Goal: Task Accomplishment & Management: Manage account settings

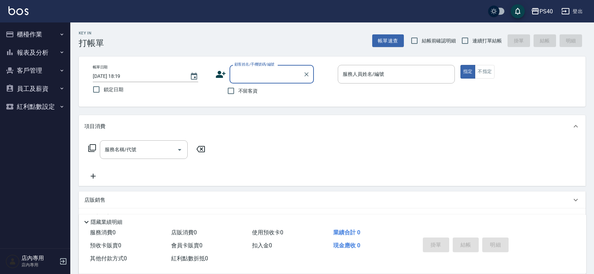
click at [244, 93] on span "不留客資" at bounding box center [248, 90] width 20 height 7
click at [238, 93] on input "不留客資" at bounding box center [230, 91] width 15 height 15
checkbox input "true"
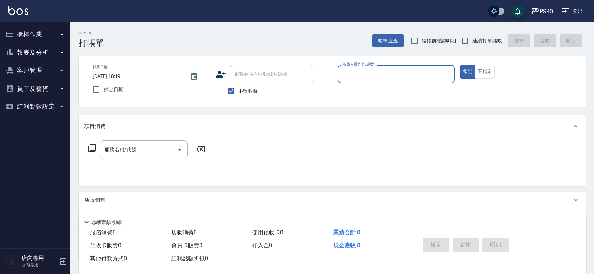
click at [477, 38] on span "連續打單結帳" at bounding box center [487, 40] width 30 height 7
click at [472, 38] on input "連續打單結帳" at bounding box center [464, 40] width 15 height 15
checkbox input "true"
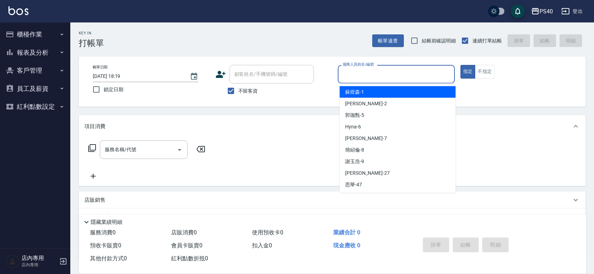
click at [433, 69] on input "服務人員姓名/編號" at bounding box center [396, 74] width 111 height 12
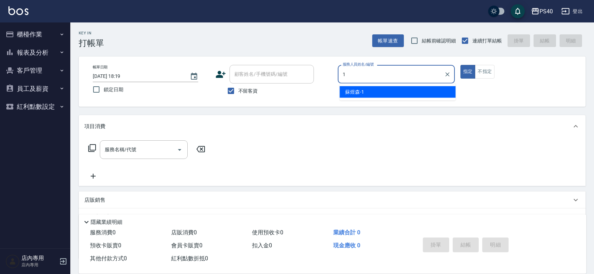
type input "[PERSON_NAME]-1"
type button "true"
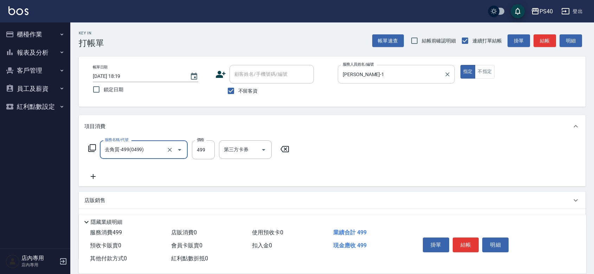
type input "去角質-499(0499)"
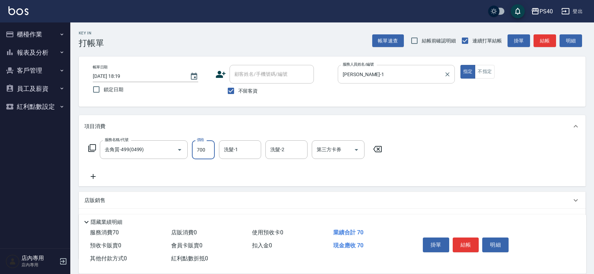
type input "700"
click at [470, 238] on button "結帳" at bounding box center [466, 245] width 26 height 15
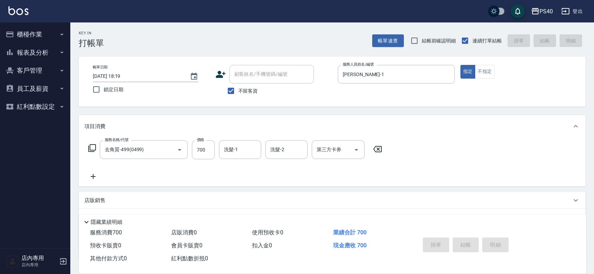
type input "[DATE] 21:13"
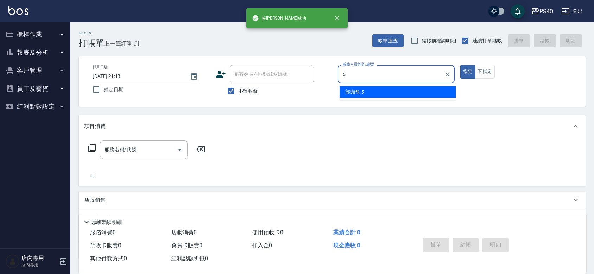
type input "[PERSON_NAME]-5"
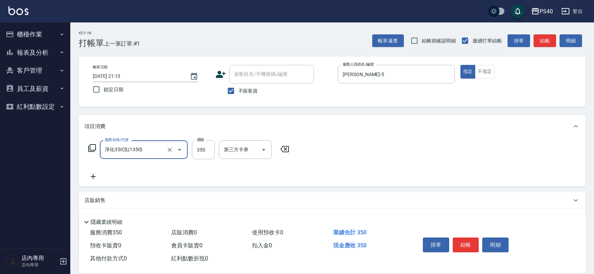
type input "淨化350洗(1350)"
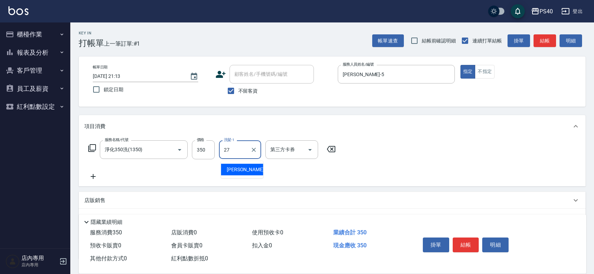
type input "[PERSON_NAME]-27"
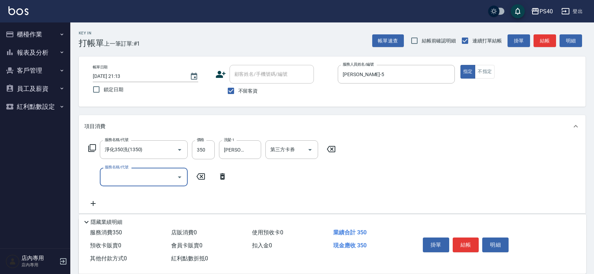
click at [470, 238] on button "結帳" at bounding box center [466, 245] width 26 height 15
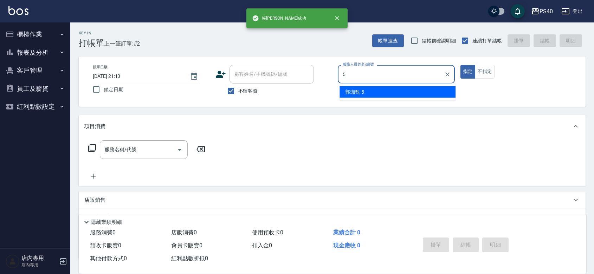
type input "[PERSON_NAME]-5"
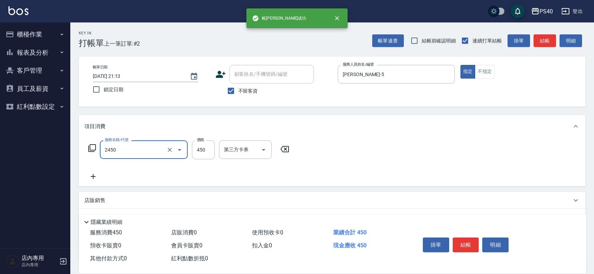
type input "C剪髮套餐(2450)"
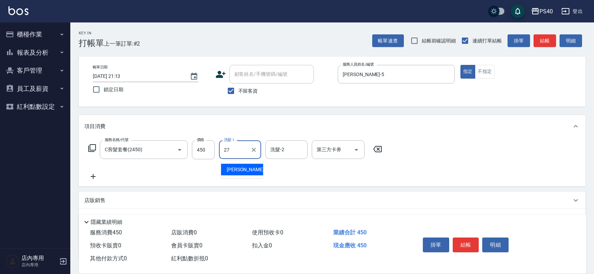
type input "[PERSON_NAME]-27"
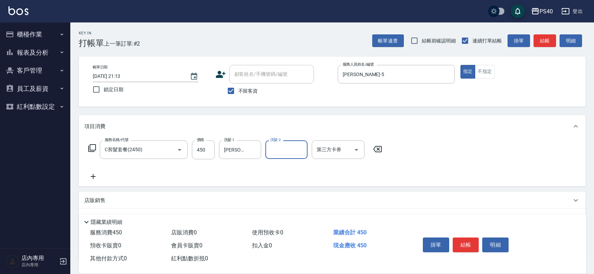
click at [470, 238] on button "結帳" at bounding box center [466, 245] width 26 height 15
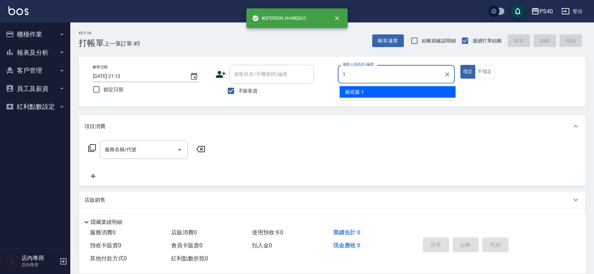
type input "[PERSON_NAME]-1"
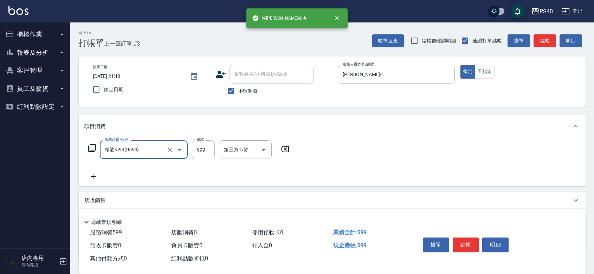
type input "精油-599(0599)"
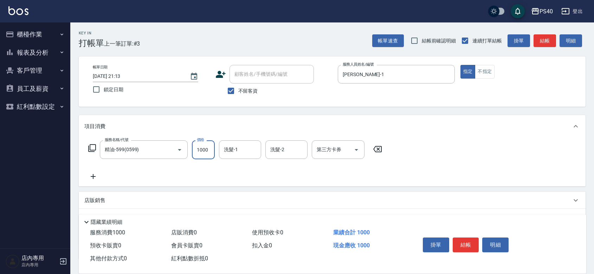
type input "1000"
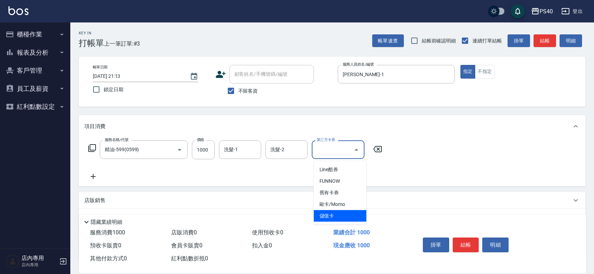
type input "儲值卡"
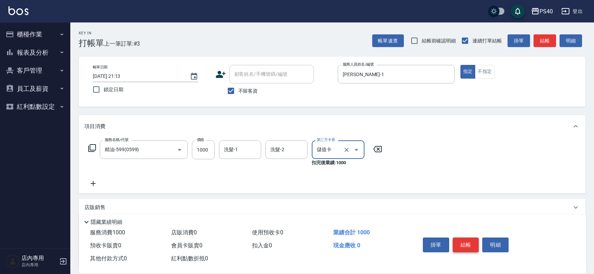
click at [470, 238] on button "結帳" at bounding box center [466, 245] width 26 height 15
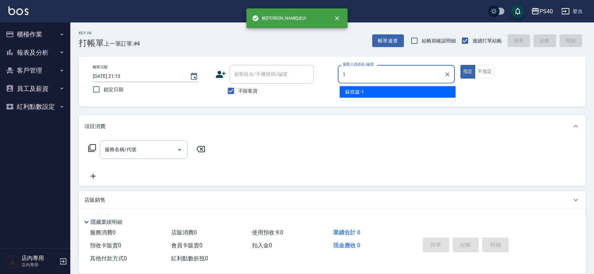
type input "[PERSON_NAME]-1"
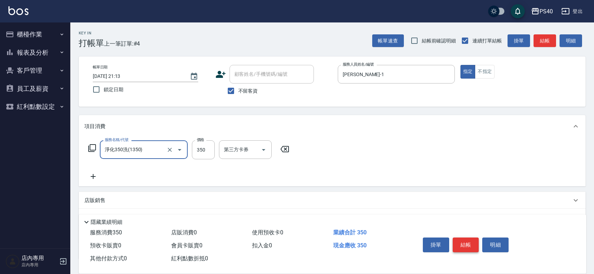
type input "淨化350洗(1350)"
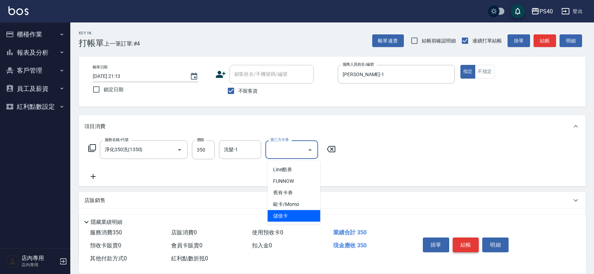
type input "儲值卡"
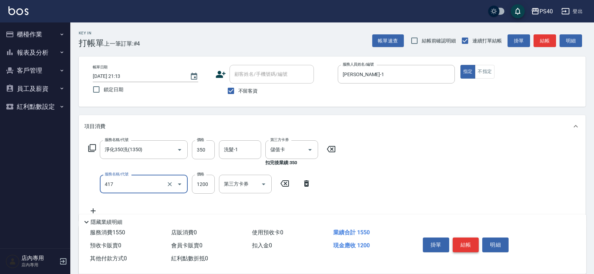
type input "哥德式(417)"
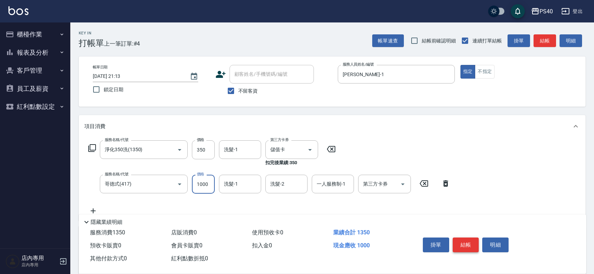
type input "1000"
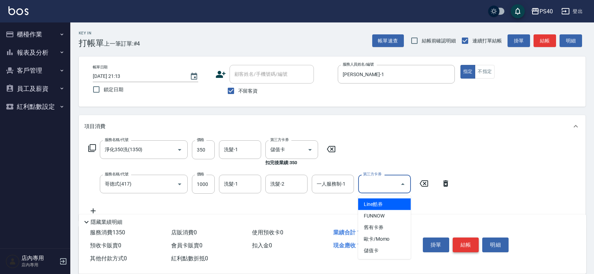
type input "儲值卡"
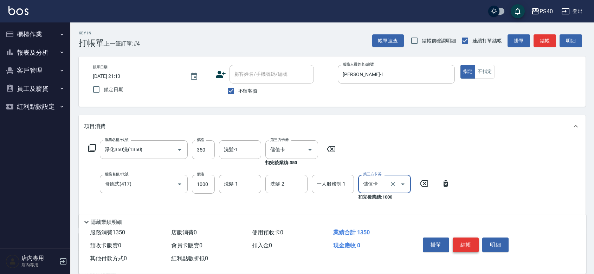
click at [470, 238] on button "結帳" at bounding box center [466, 245] width 26 height 15
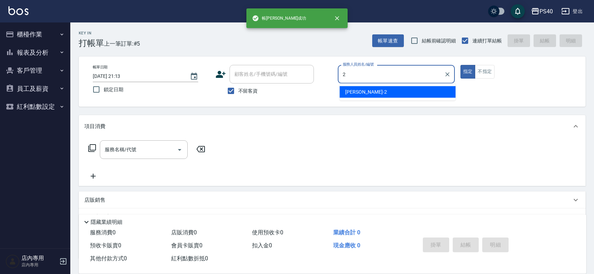
type input "[PERSON_NAME]-2"
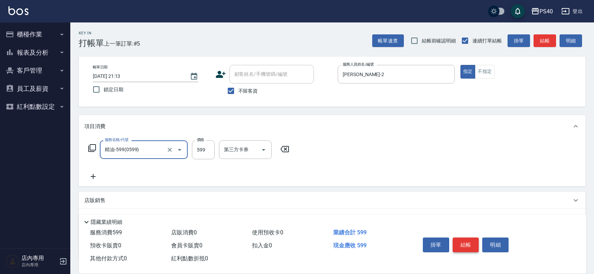
type input "精油-599(0599)"
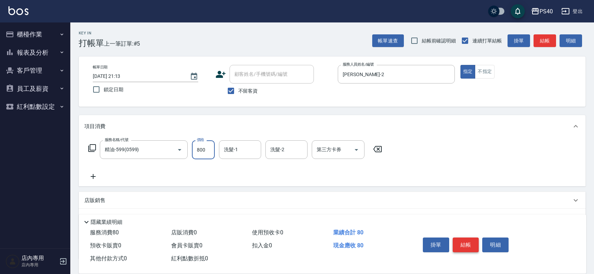
type input "800"
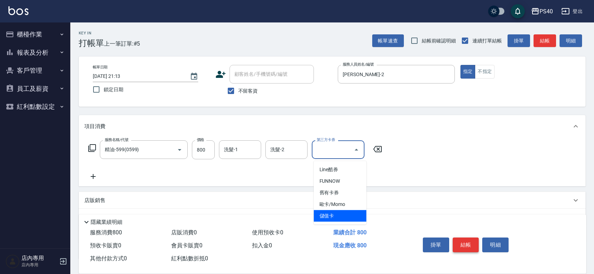
type input "儲值卡"
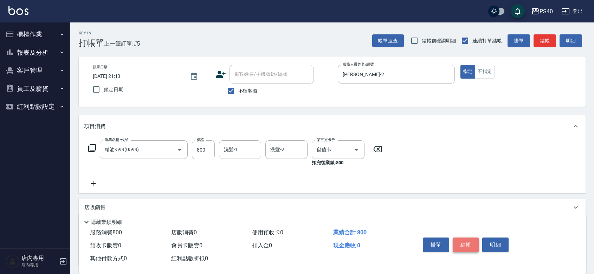
click at [470, 238] on button "結帳" at bounding box center [466, 245] width 26 height 15
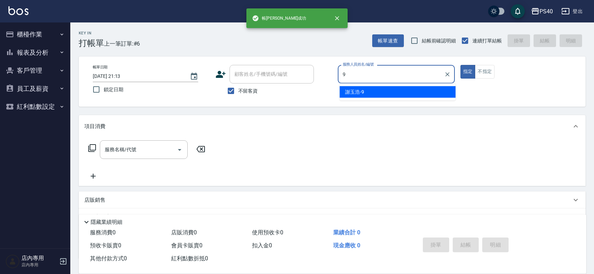
type input "[PERSON_NAME]-9"
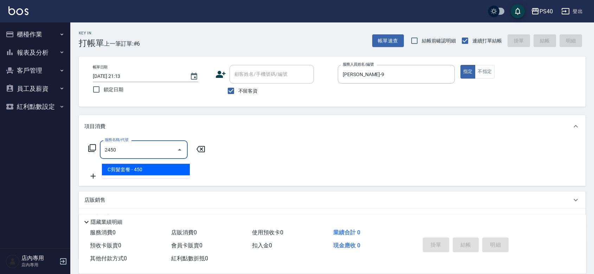
type input "C剪髮套餐(2450)"
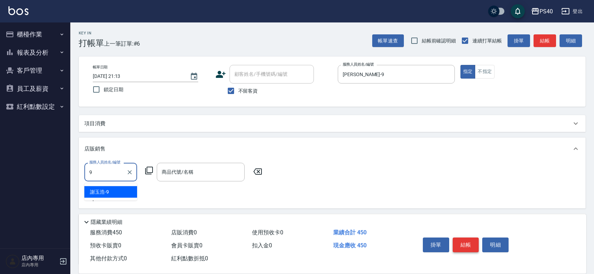
type input "[PERSON_NAME]-9"
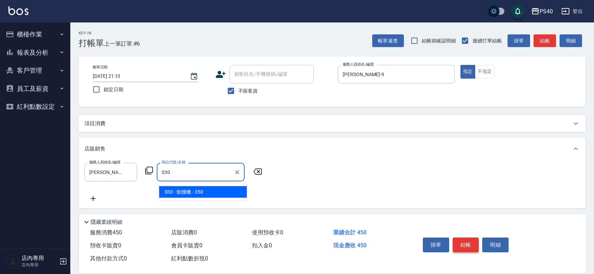
type input "骷髏蠟"
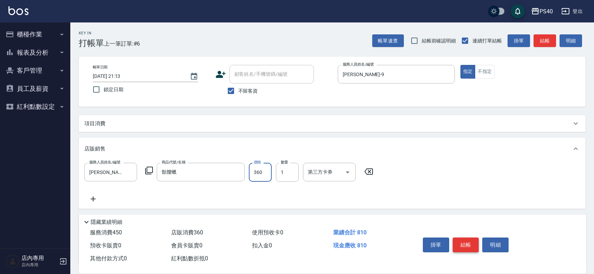
type input "360"
click at [470, 238] on button "結帳" at bounding box center [466, 245] width 26 height 15
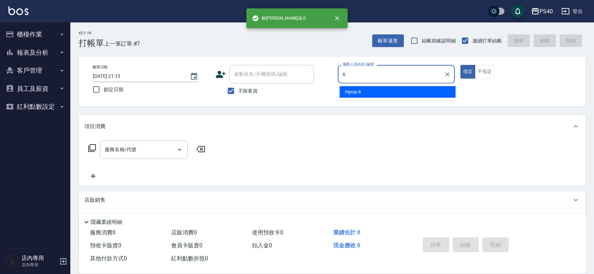
type input "Hyna-6"
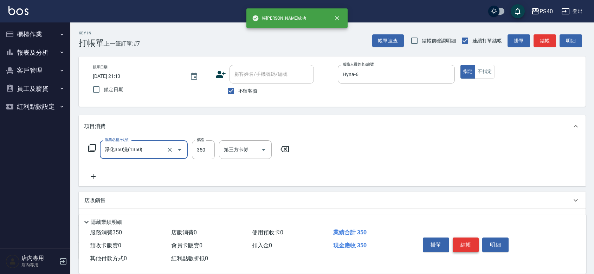
type input "淨化350洗(1350)"
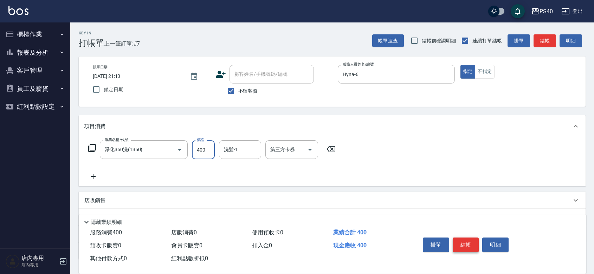
type input "400"
type input "[PERSON_NAME]-27"
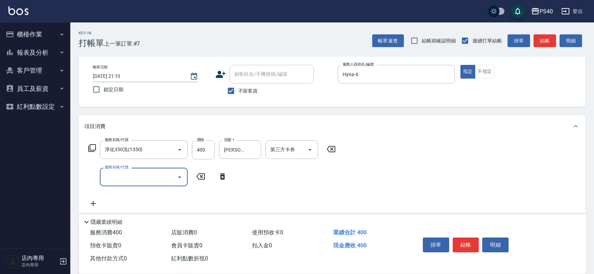
drag, startPoint x: 470, startPoint y: 236, endPoint x: 477, endPoint y: 241, distance: 8.7
click at [477, 241] on button "結帳" at bounding box center [466, 245] width 26 height 15
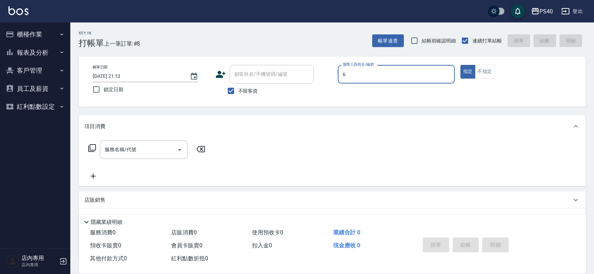
type input "Hyna-6"
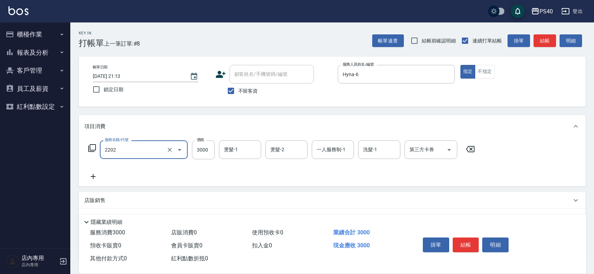
type input "燙髮B餐(短髮)(2202)"
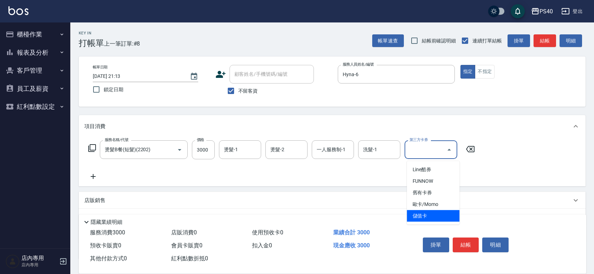
type input "儲值卡"
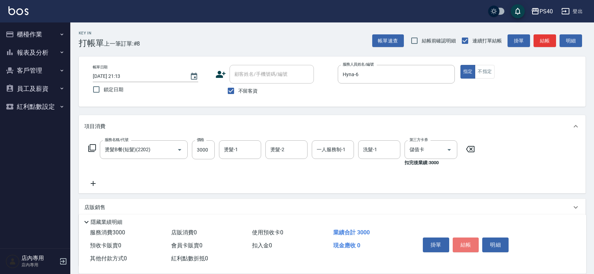
click at [477, 241] on button "結帳" at bounding box center [466, 245] width 26 height 15
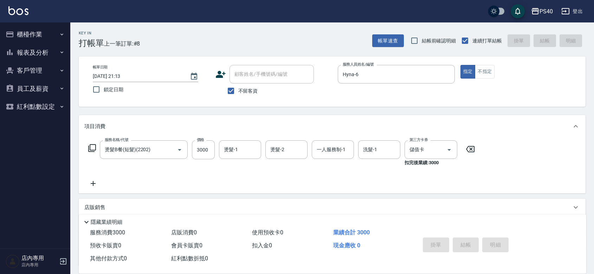
type input "[DATE] 21:14"
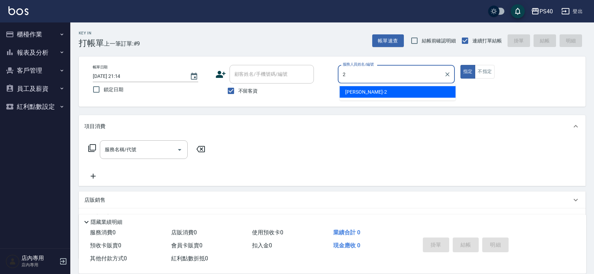
type input "[PERSON_NAME]-2"
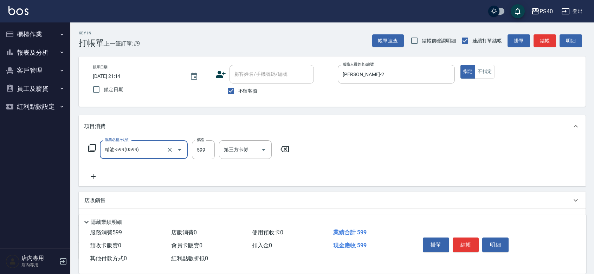
type input "精油-599(0599)"
type input "900"
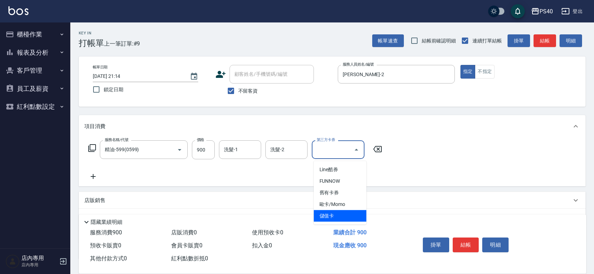
type input "儲值卡"
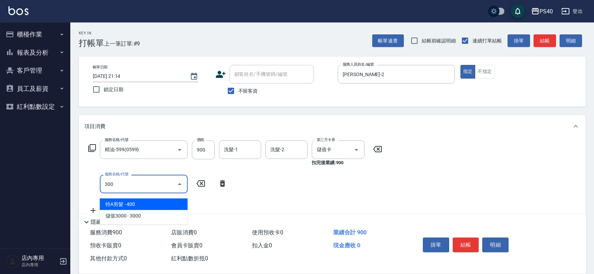
type input "特A剪髮(300)"
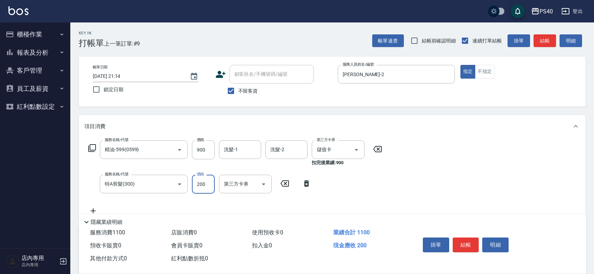
type input "200"
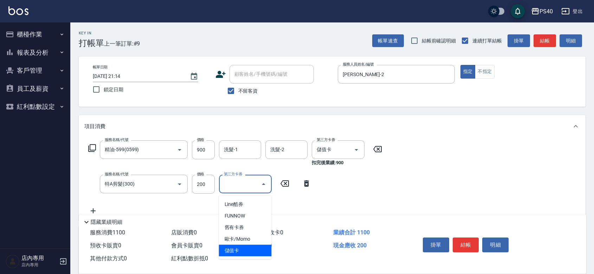
type input "儲值卡"
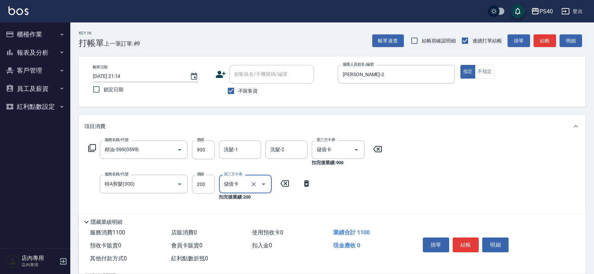
click at [477, 241] on button "結帳" at bounding box center [466, 245] width 26 height 15
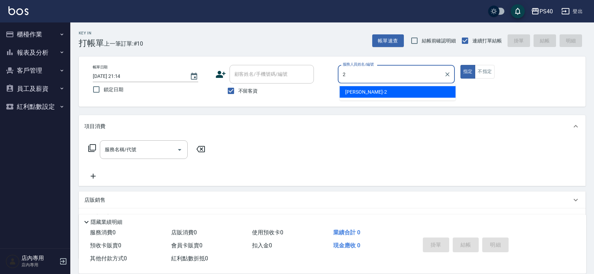
type input "[PERSON_NAME]-2"
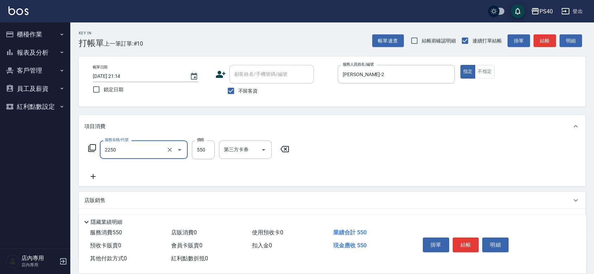
type input "B剪髮套餐(2250)"
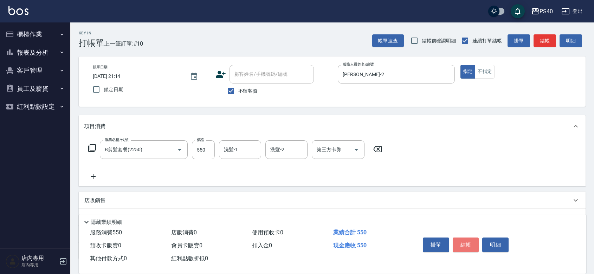
click at [477, 241] on button "結帳" at bounding box center [466, 245] width 26 height 15
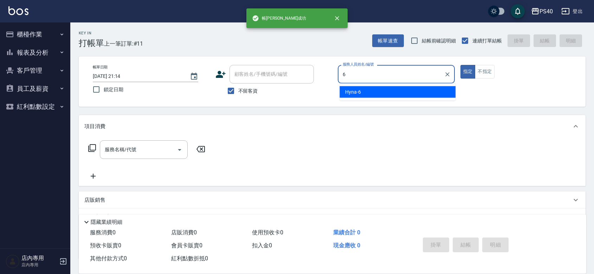
type input "Hyna-6"
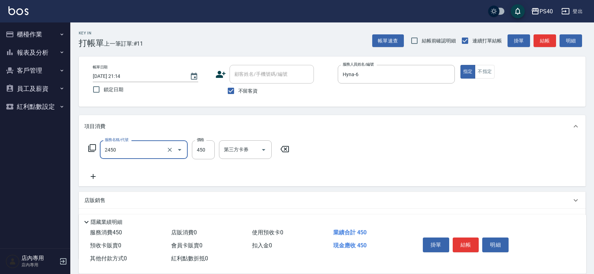
type input "C剪髮套餐(2450)"
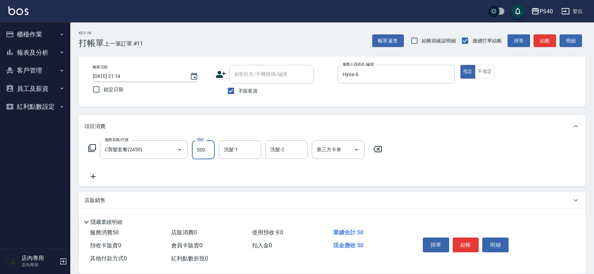
type input "500"
type input "[PERSON_NAME]-27"
click at [477, 241] on button "結帳" at bounding box center [466, 245] width 26 height 15
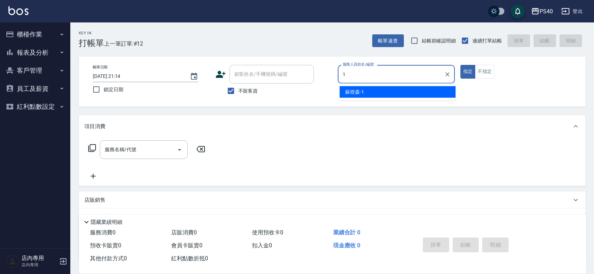
type input "[PERSON_NAME]-1"
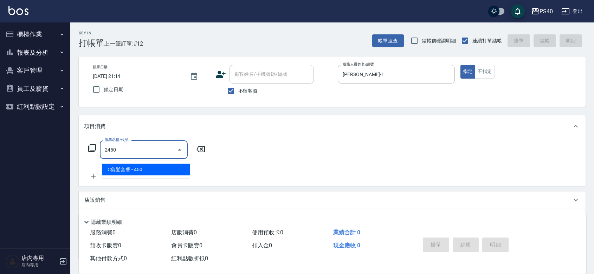
type input "C剪髮套餐(2450)"
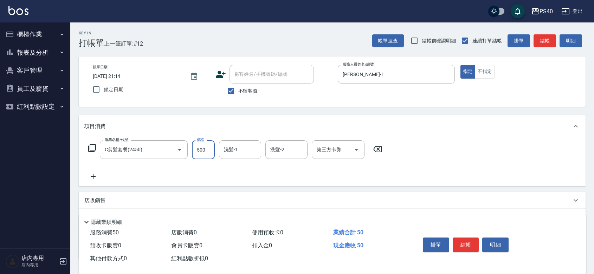
type input "500"
click at [477, 241] on button "結帳" at bounding box center [466, 245] width 26 height 15
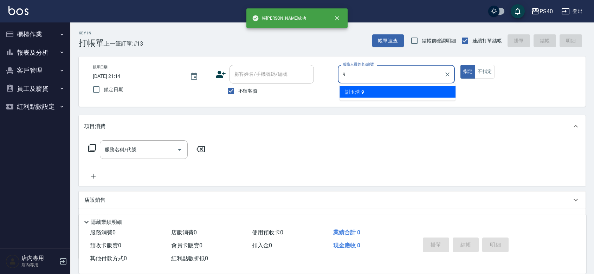
type input "[PERSON_NAME]-9"
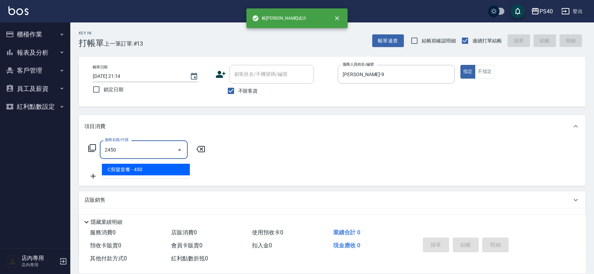
type input "C剪髮套餐(2450)"
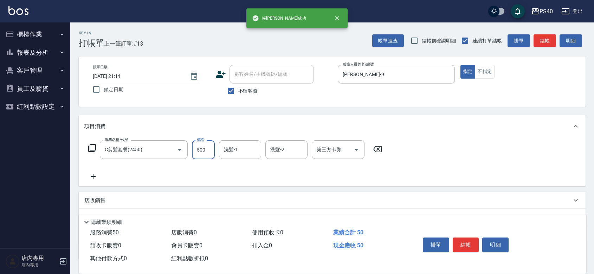
type input "500"
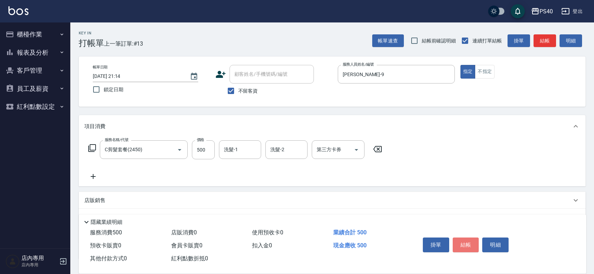
click at [477, 241] on button "結帳" at bounding box center [466, 245] width 26 height 15
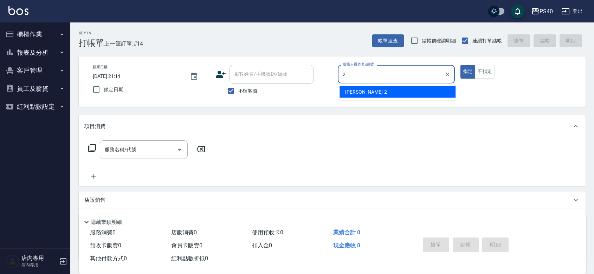
type input "[PERSON_NAME]-2"
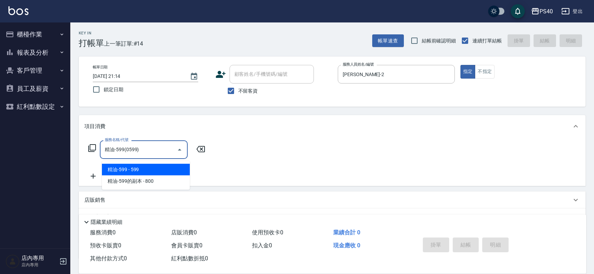
type input "精油-599(0599)"
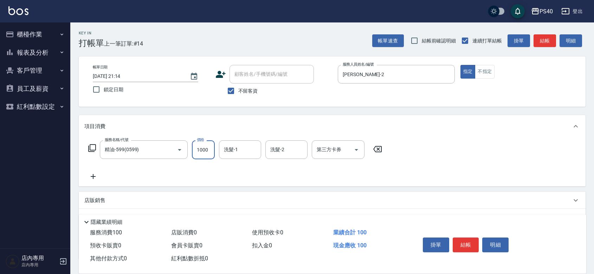
type input "1000"
click at [477, 241] on button "結帳" at bounding box center [466, 245] width 26 height 15
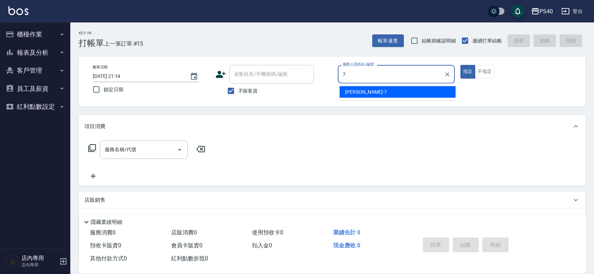
type input "[PERSON_NAME]-7"
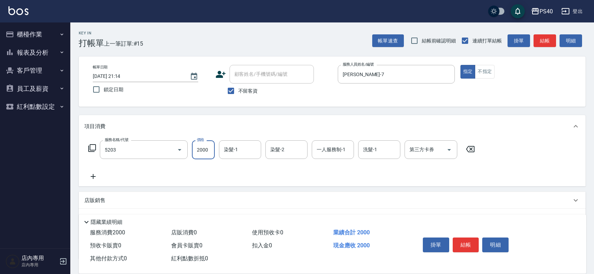
type input "染髮C餐(短髮)(5203)"
type input "4000"
click at [477, 241] on button "結帳" at bounding box center [466, 245] width 26 height 15
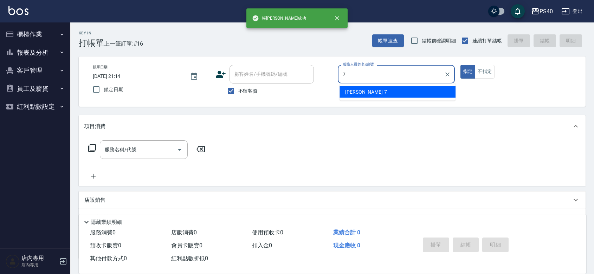
type input "[PERSON_NAME]-7"
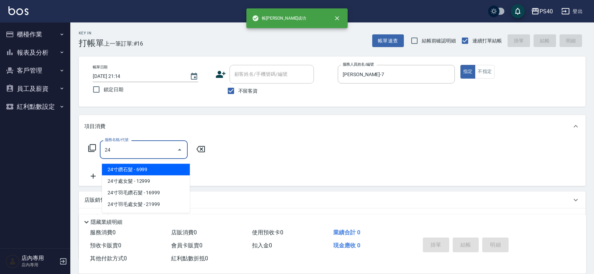
type input "2"
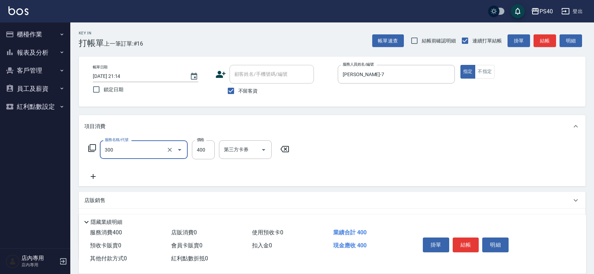
type input "特A剪髮(300)"
type input "250"
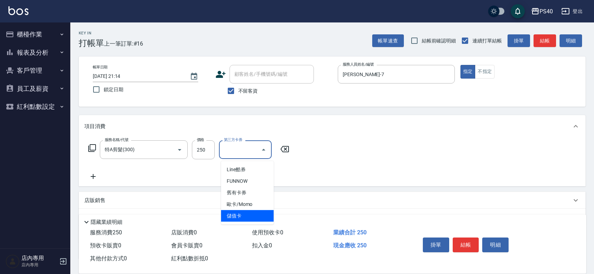
type input "儲值卡"
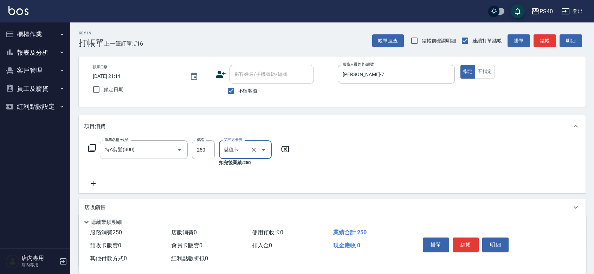
click at [477, 241] on button "結帳" at bounding box center [466, 245] width 26 height 15
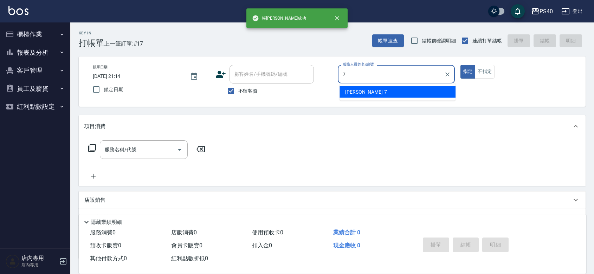
type input "[PERSON_NAME]-7"
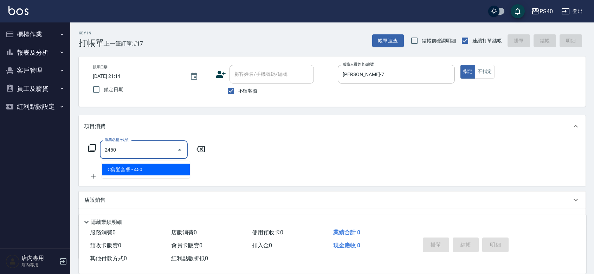
type input "C剪髮套餐(2450)"
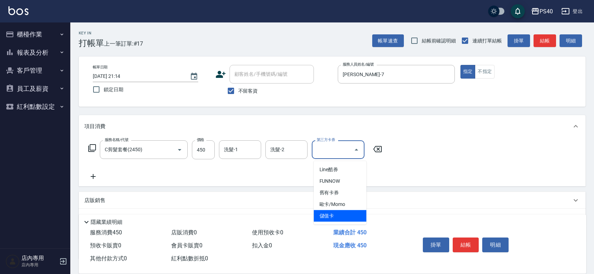
type input "儲值卡"
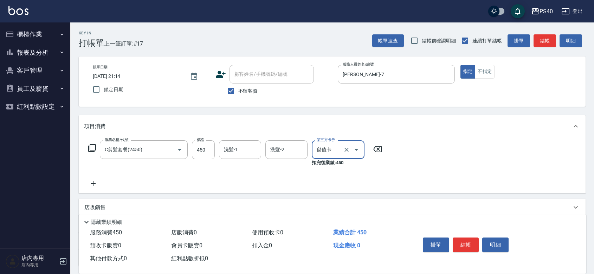
click at [477, 241] on button "結帳" at bounding box center [466, 245] width 26 height 15
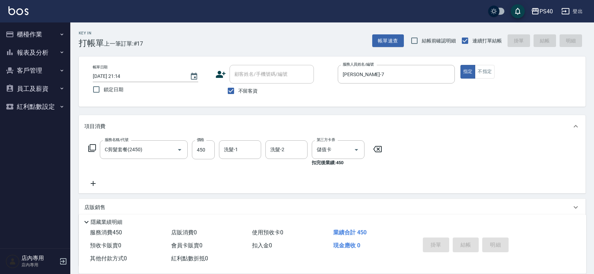
type input "[DATE] 21:15"
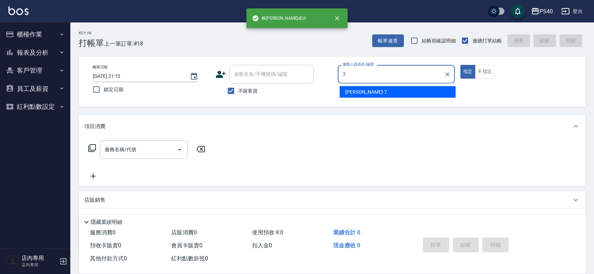
type input "[PERSON_NAME]-7"
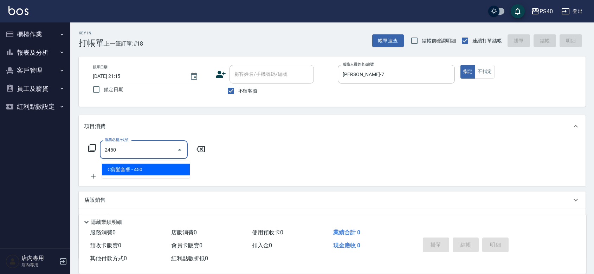
type input "C剪髮套餐(2450)"
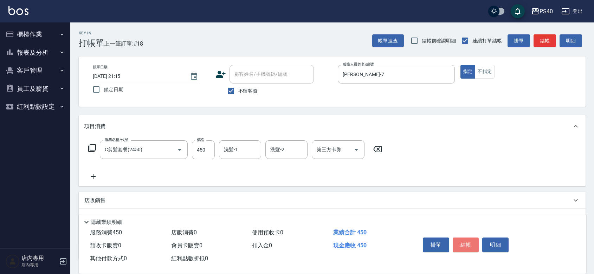
click at [477, 241] on button "結帳" at bounding box center [466, 245] width 26 height 15
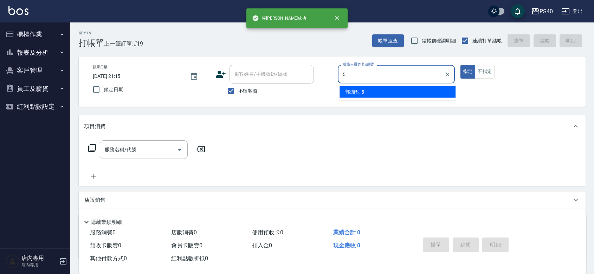
type input "[PERSON_NAME]-5"
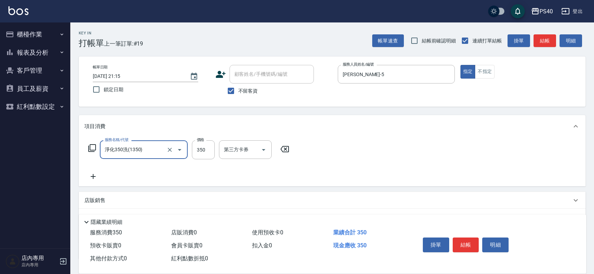
type input "淨化350洗(1350)"
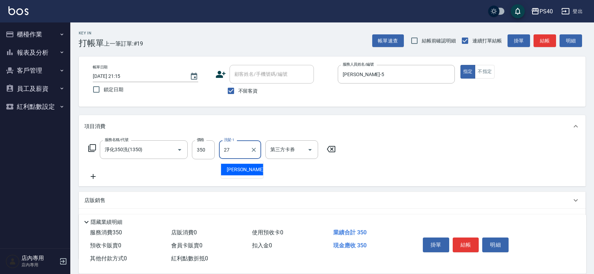
type input "[PERSON_NAME]-27"
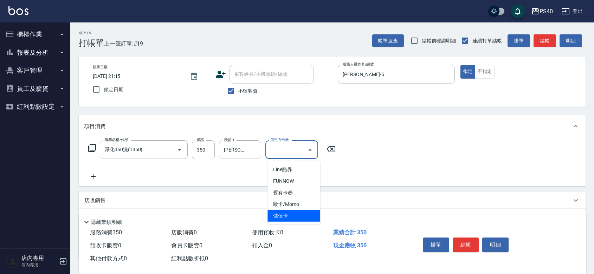
type input "儲值卡"
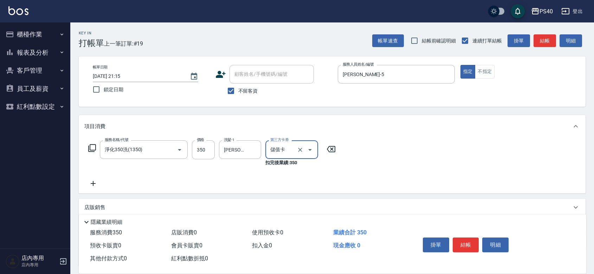
click at [477, 241] on button "結帳" at bounding box center [466, 245] width 26 height 15
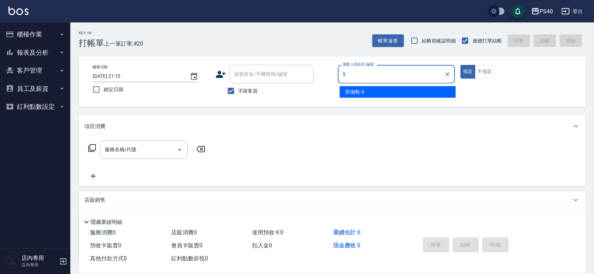
type input "[PERSON_NAME]-5"
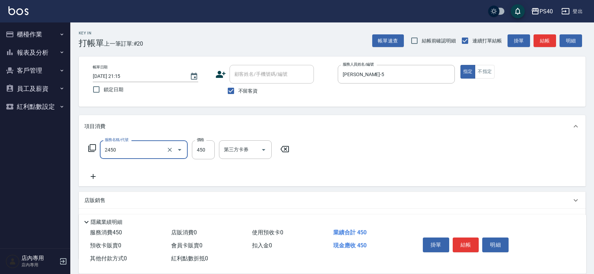
type input "C剪髮套餐(2450)"
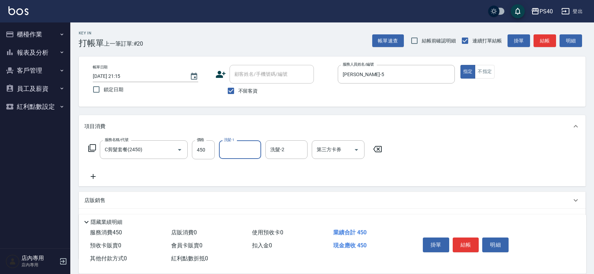
click at [477, 241] on button "結帳" at bounding box center [466, 245] width 26 height 15
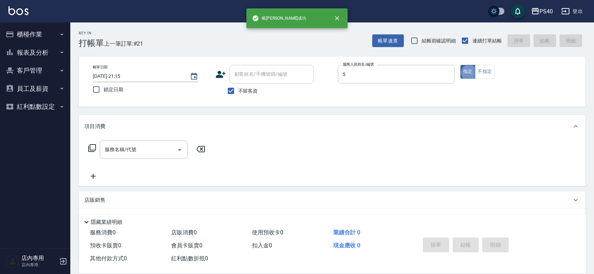
type input "[PERSON_NAME]-5"
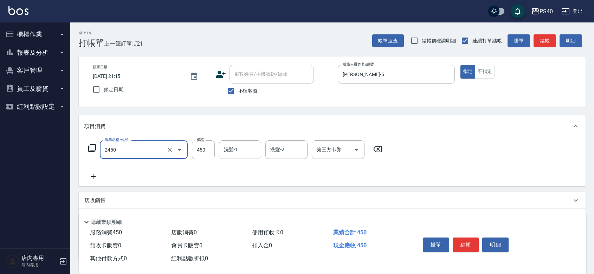
type input "C剪髮套餐(2450)"
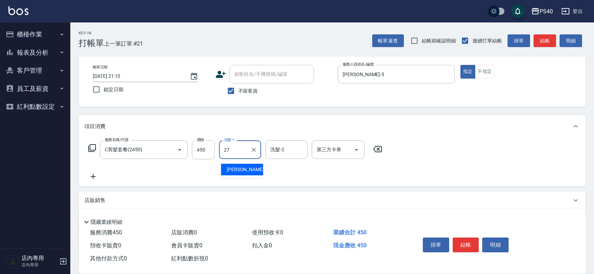
type input "[PERSON_NAME]-27"
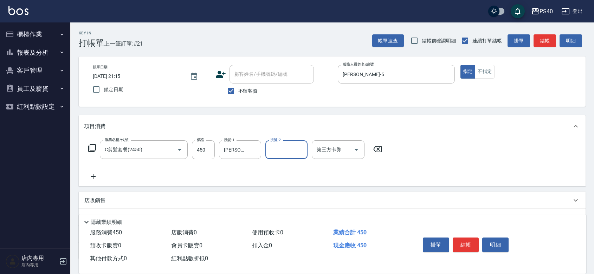
click at [477, 241] on button "結帳" at bounding box center [466, 245] width 26 height 15
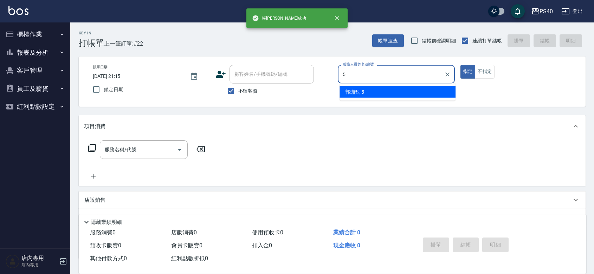
type input "[PERSON_NAME]-5"
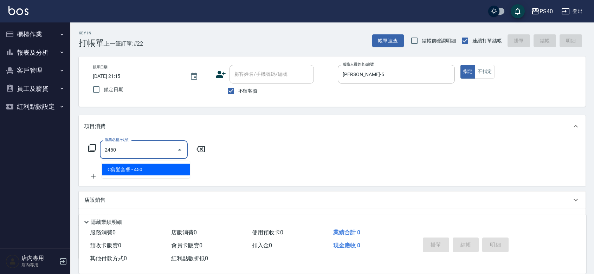
type input "C剪髮套餐(2450)"
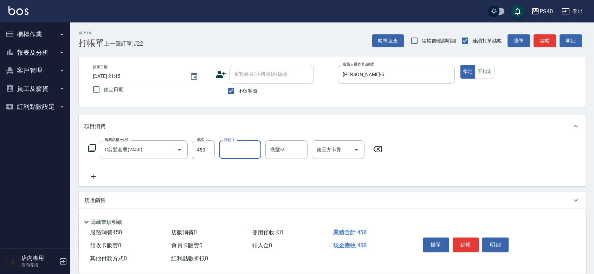
click at [477, 241] on button "結帳" at bounding box center [466, 245] width 26 height 15
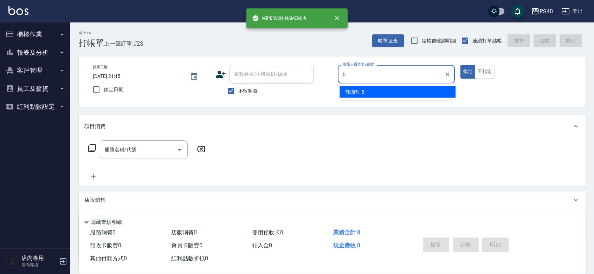
type input "[PERSON_NAME]-5"
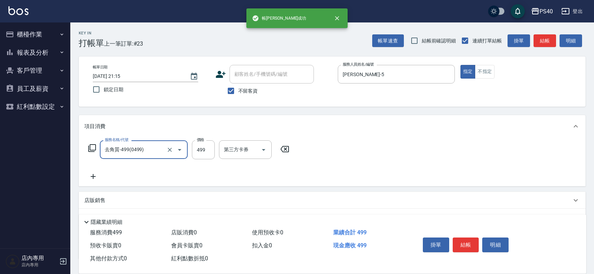
type input "去角質-499(0499)"
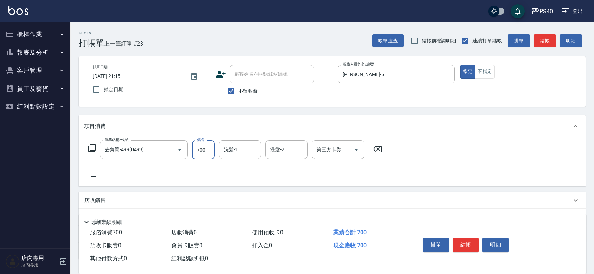
type input "700"
type input "[PERSON_NAME]-27"
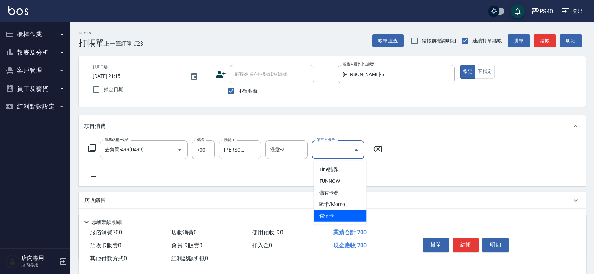
type input "儲值卡"
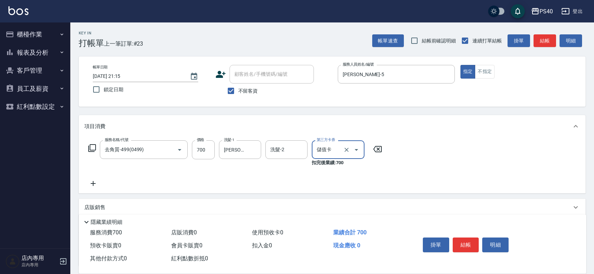
click at [477, 241] on button "結帳" at bounding box center [466, 245] width 26 height 15
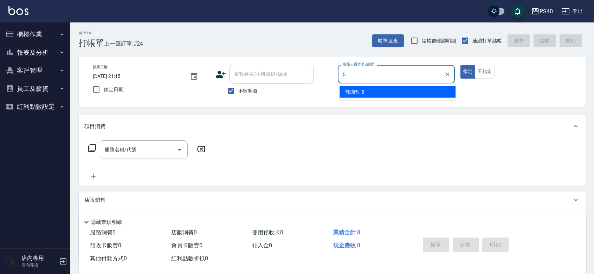
type input "[PERSON_NAME]-5"
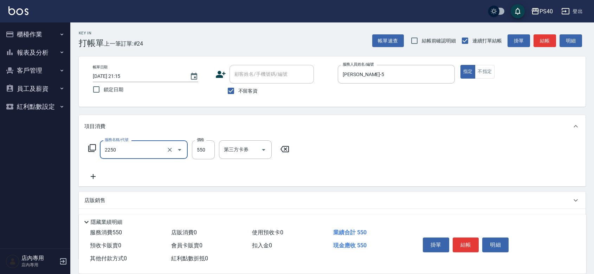
type input "B剪髮套餐(2250)"
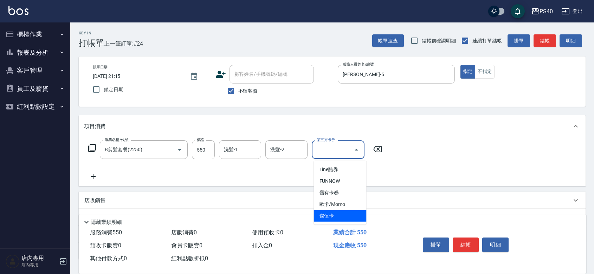
type input "儲值卡"
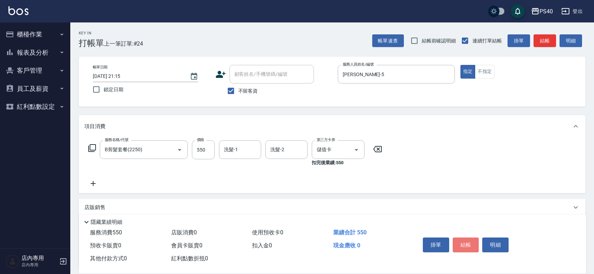
click at [477, 241] on button "結帳" at bounding box center [466, 245] width 26 height 15
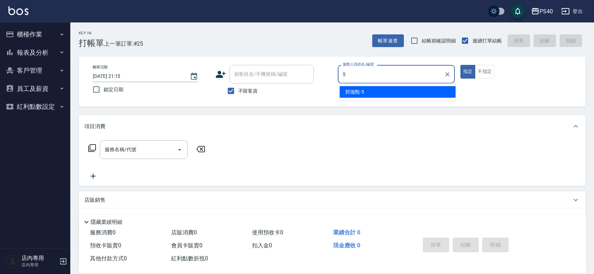
type input "[PERSON_NAME]-5"
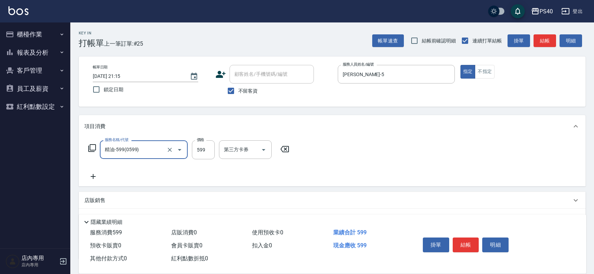
type input "精油-599(0599)"
type input "800"
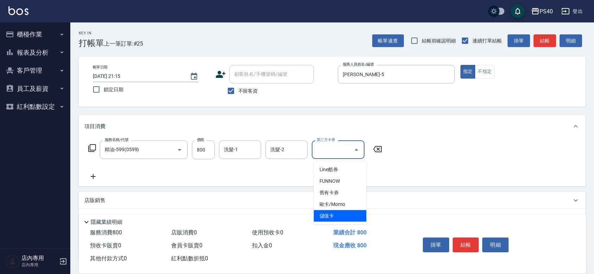
type input "儲值卡"
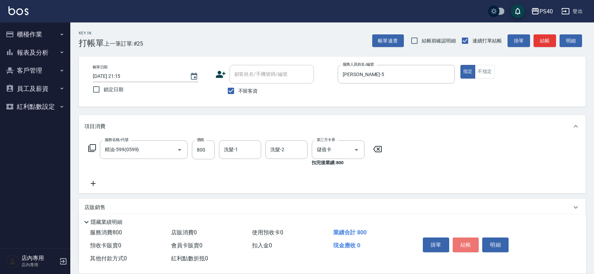
click at [477, 241] on button "結帳" at bounding box center [466, 245] width 26 height 15
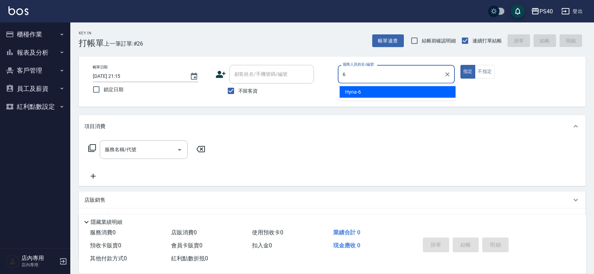
type input "Hyna-6"
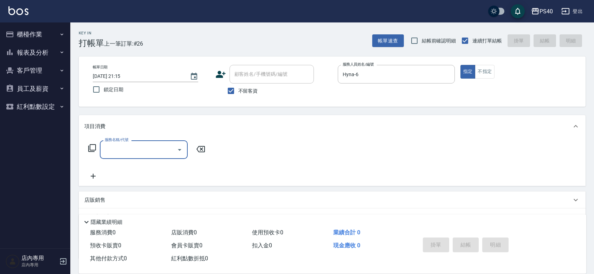
type input "3"
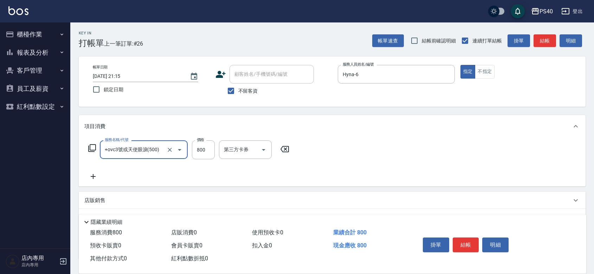
type input "+ovc3號或天使眼淚(500)"
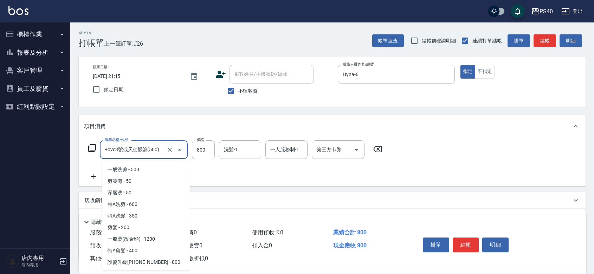
click at [136, 154] on input "+ovc3號或天使眼淚(500)" at bounding box center [134, 150] width 62 height 12
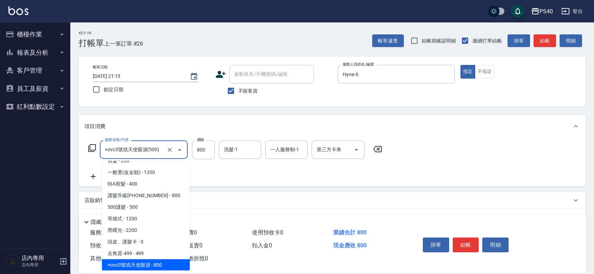
click at [136, 154] on input "+ovc3號或天使眼淚(500)" at bounding box center [134, 150] width 62 height 12
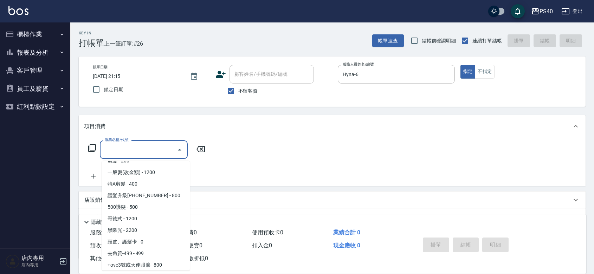
scroll to position [0, 0]
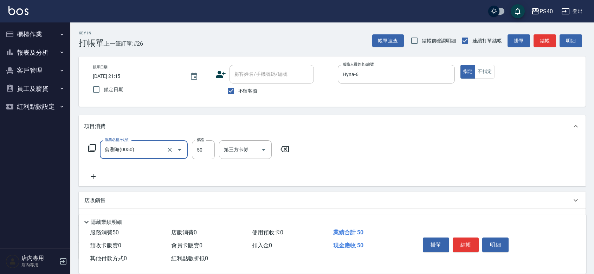
type input "剪瀏海(0050)"
click at [477, 240] on button "結帳" at bounding box center [466, 245] width 26 height 15
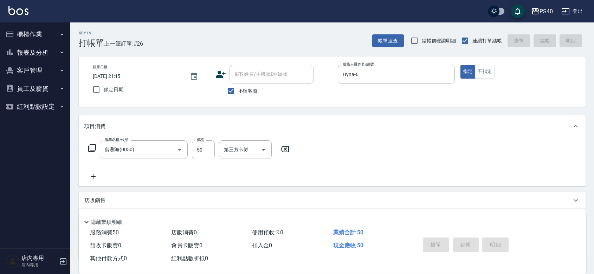
type input "[DATE] 21:16"
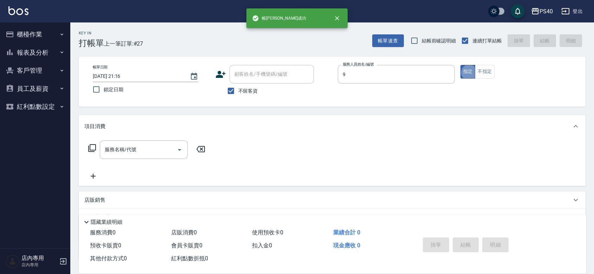
type input "[PERSON_NAME]-9"
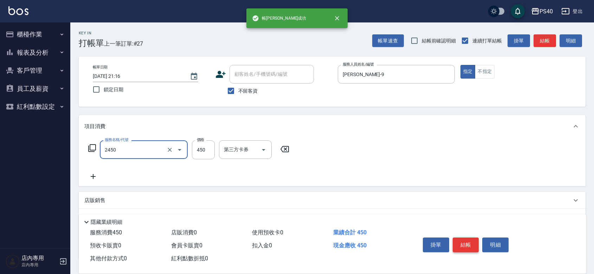
type input "C剪髮套餐(2450)"
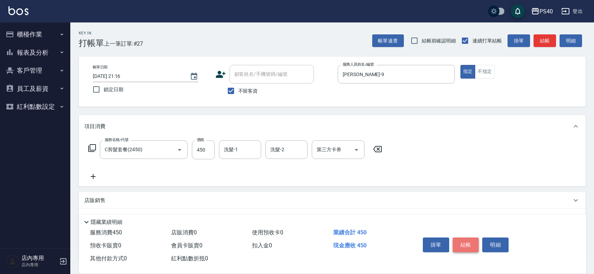
click at [477, 240] on button "結帳" at bounding box center [466, 245] width 26 height 15
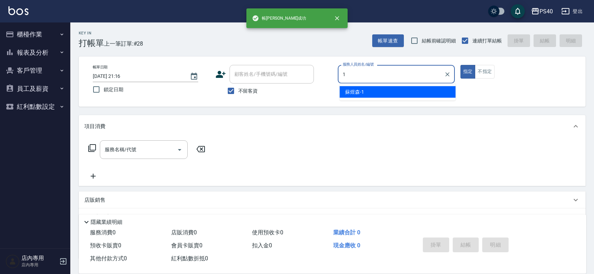
type input "[PERSON_NAME]-1"
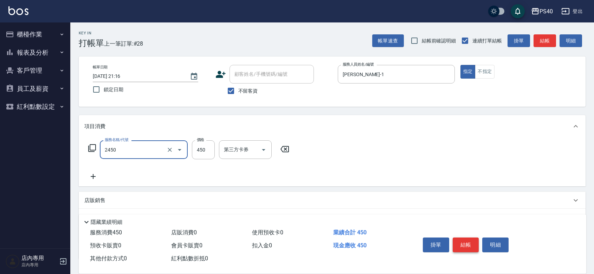
type input "C剪髮套餐(2450)"
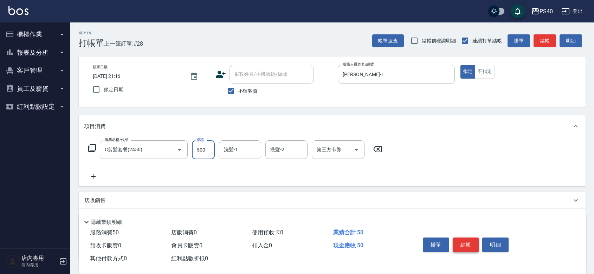
type input "500"
click at [477, 240] on button "結帳" at bounding box center [466, 245] width 26 height 15
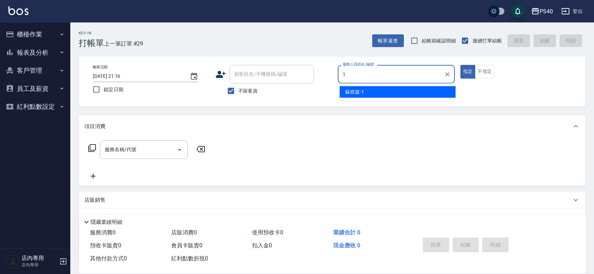
type input "[PERSON_NAME]-1"
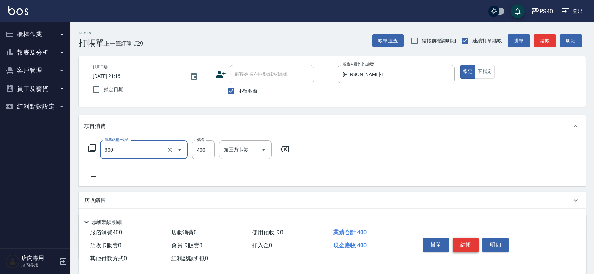
type input "特A剪髮(300)"
type input "350"
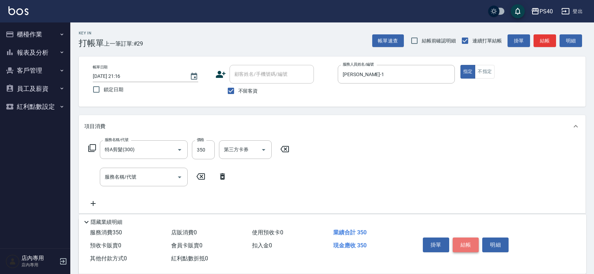
click at [477, 240] on button "結帳" at bounding box center [466, 245] width 26 height 15
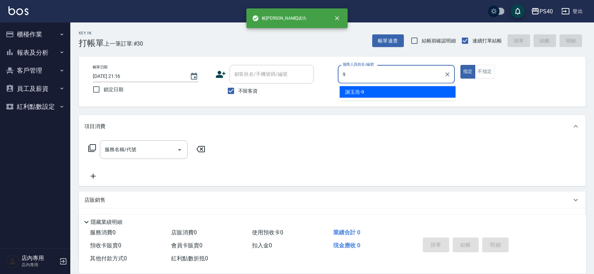
type input "[PERSON_NAME]-9"
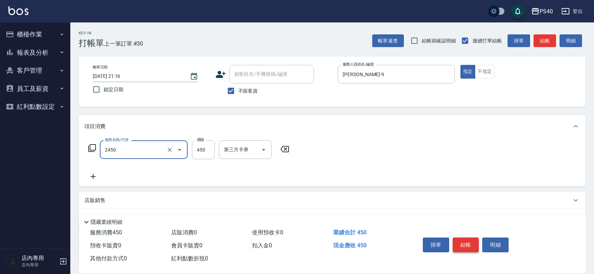
type input "C剪髮套餐(2450)"
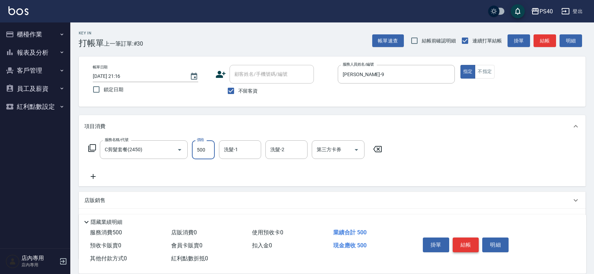
type input "500"
click at [477, 240] on button "結帳" at bounding box center [466, 245] width 26 height 15
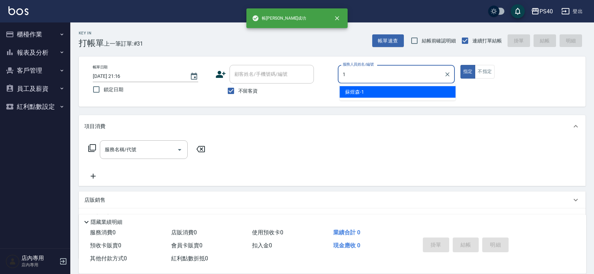
type input "[PERSON_NAME]-1"
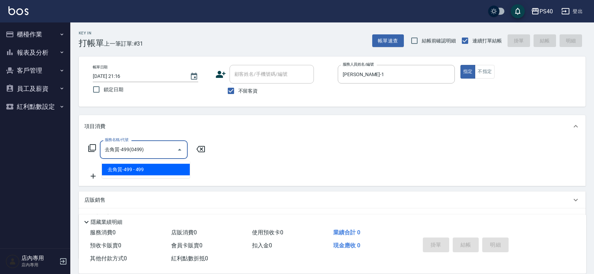
type input "去角質-499(0499)"
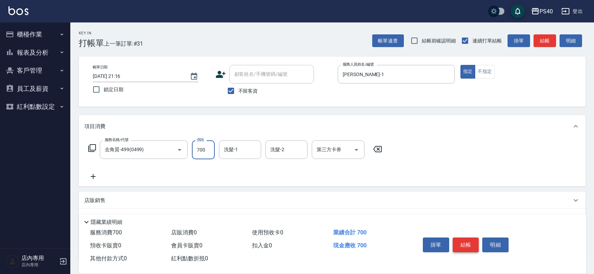
type input "700"
type input "[PERSON_NAME]-27"
click at [477, 240] on button "結帳" at bounding box center [466, 245] width 26 height 15
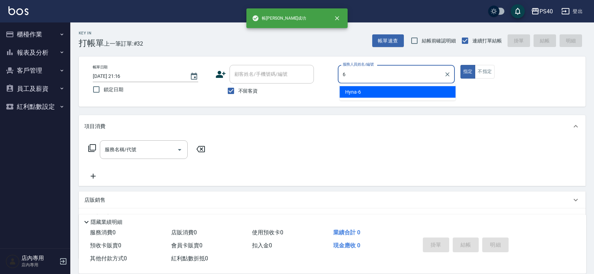
type input "Hyna-6"
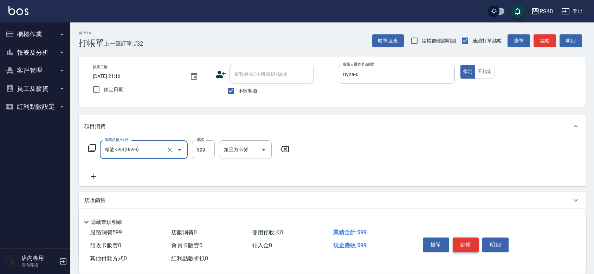
type input "精油-599(0599)"
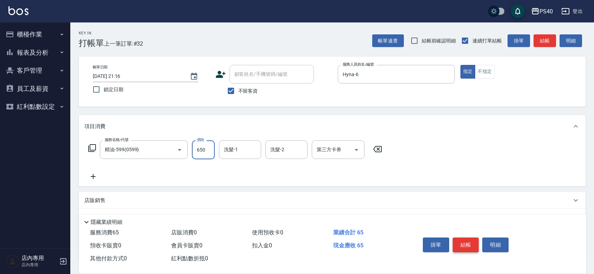
type input "650"
click at [477, 240] on button "結帳" at bounding box center [466, 245] width 26 height 15
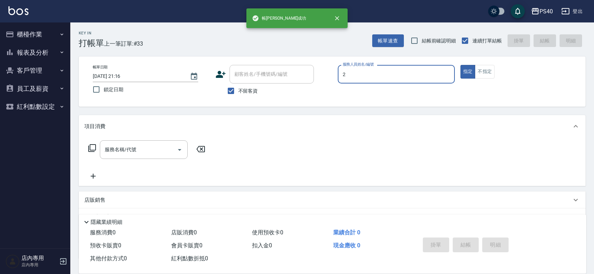
type input "[PERSON_NAME]-2"
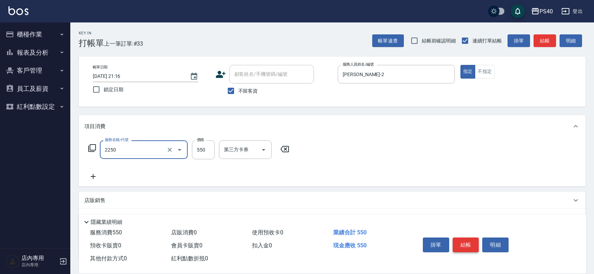
type input "B剪髮套餐(2250)"
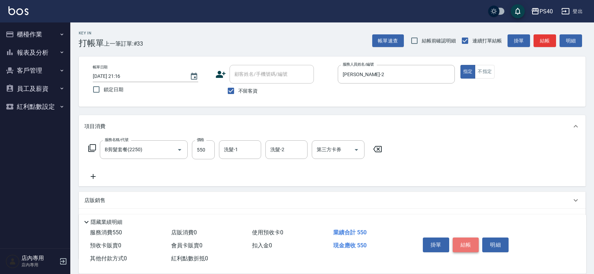
click at [477, 240] on button "結帳" at bounding box center [466, 245] width 26 height 15
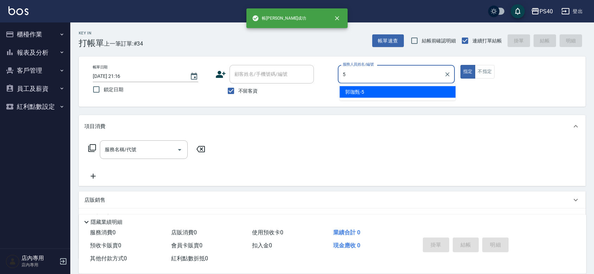
type input "[PERSON_NAME]-5"
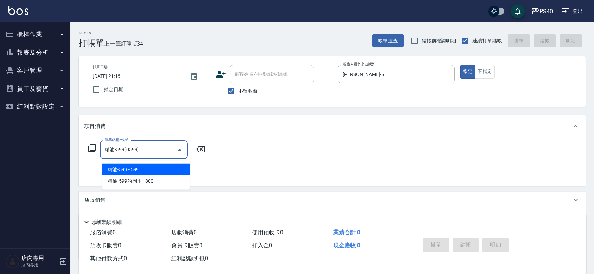
type input "精油-599(0599)"
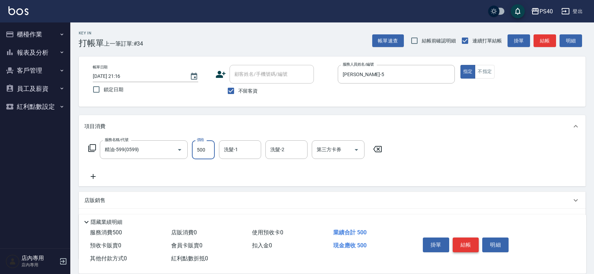
type input "500"
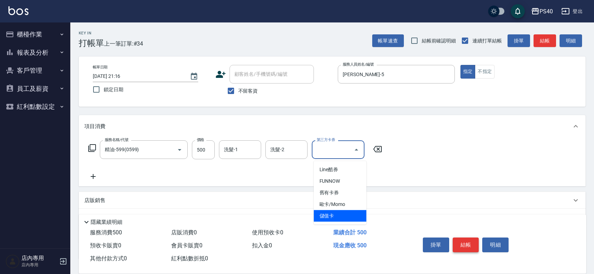
type input "儲值卡"
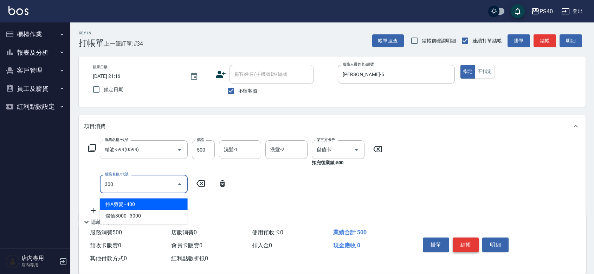
type input "特A剪髮(300)"
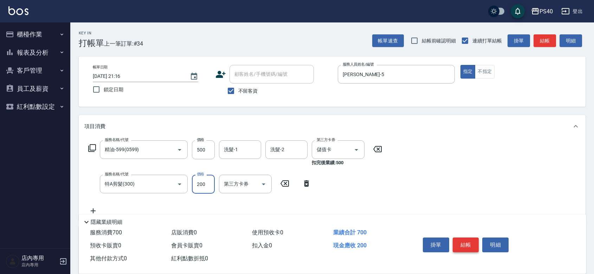
type input "200"
click at [477, 240] on button "結帳" at bounding box center [466, 245] width 26 height 15
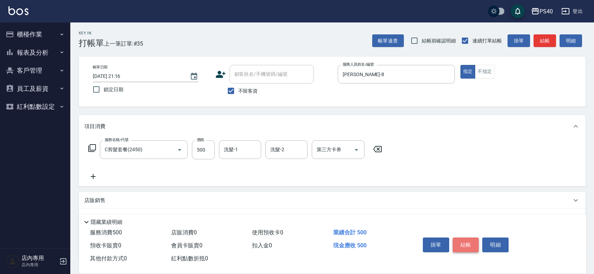
click at [477, 240] on button "結帳" at bounding box center [466, 245] width 26 height 15
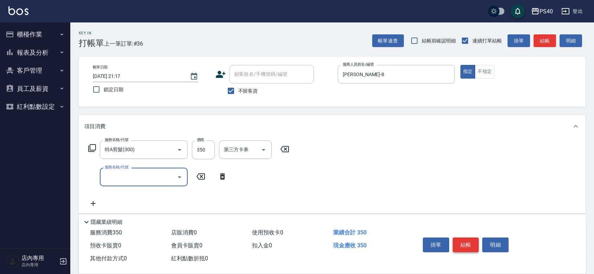
click at [477, 240] on button "結帳" at bounding box center [466, 245] width 26 height 15
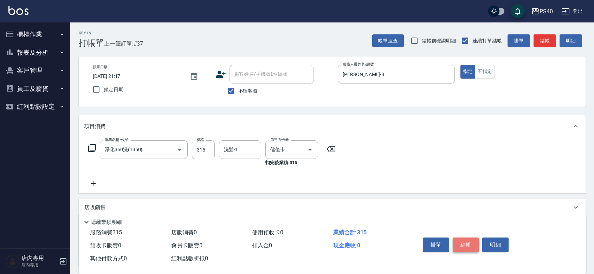
click at [477, 240] on button "結帳" at bounding box center [466, 245] width 26 height 15
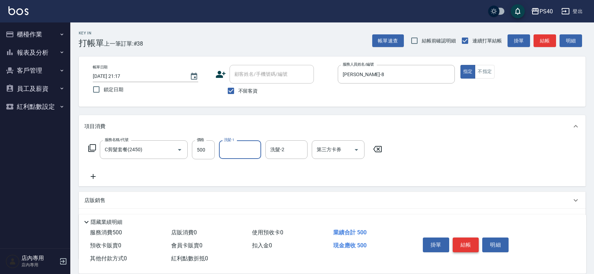
click at [477, 240] on button "結帳" at bounding box center [466, 245] width 26 height 15
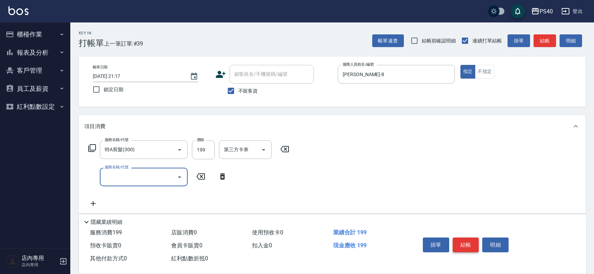
click at [477, 240] on button "結帳" at bounding box center [466, 245] width 26 height 15
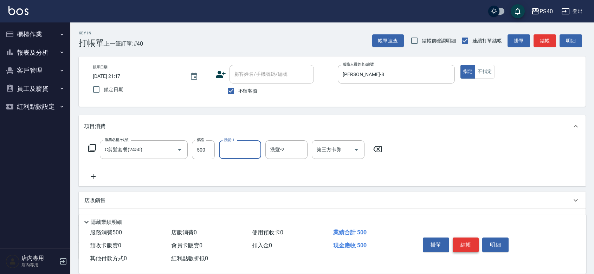
click at [477, 240] on button "結帳" at bounding box center [466, 245] width 26 height 15
click at [477, 241] on button "結帳" at bounding box center [466, 245] width 26 height 15
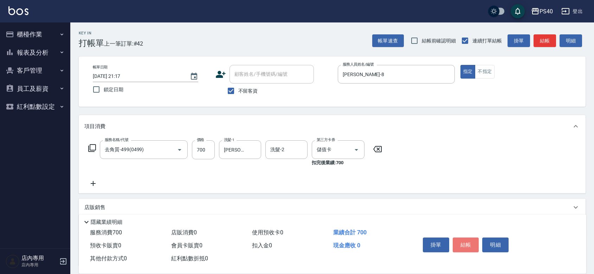
click at [477, 241] on button "結帳" at bounding box center [466, 245] width 26 height 15
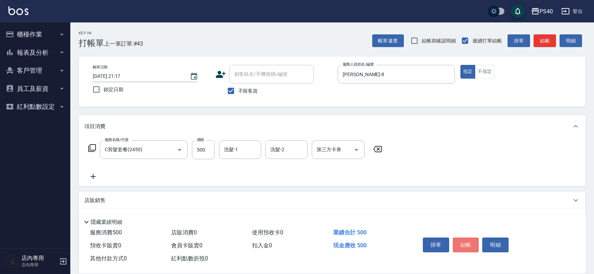
click at [477, 241] on button "結帳" at bounding box center [466, 245] width 26 height 15
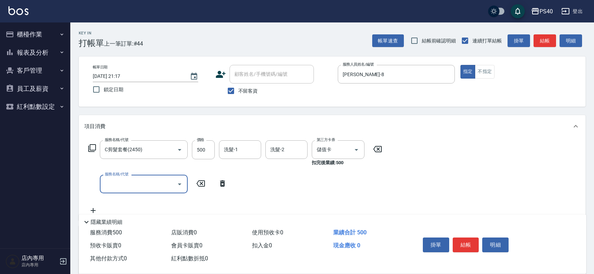
click at [477, 241] on button "結帳" at bounding box center [466, 245] width 26 height 15
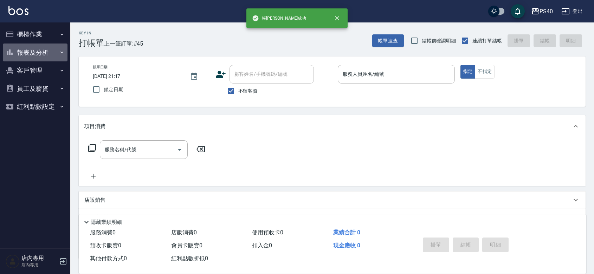
click at [35, 53] on button "報表及分析" at bounding box center [35, 53] width 65 height 18
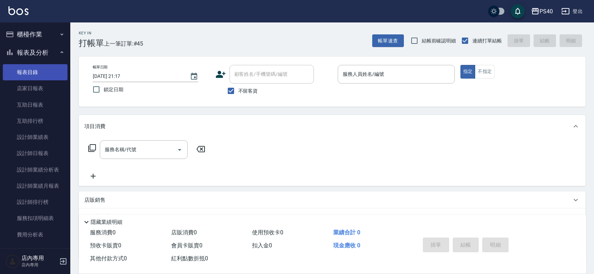
click at [34, 74] on link "報表目錄" at bounding box center [35, 72] width 65 height 16
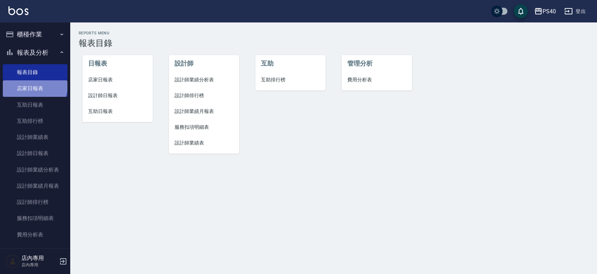
click at [34, 85] on link "店家日報表" at bounding box center [35, 88] width 65 height 16
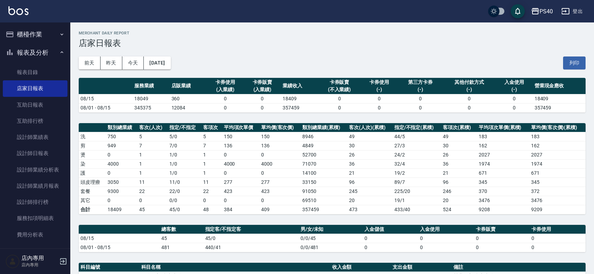
scroll to position [164, 0]
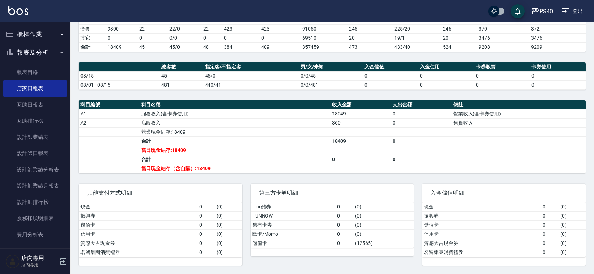
drag, startPoint x: 308, startPoint y: 160, endPoint x: 0, endPoint y: 64, distance: 322.3
click at [289, 148] on tbody "A1 服務收入(含卡券使用) 18049 0 營業收入(含卡券使用) A2 店販收入 360 0 售貨收入 營業現金結存:18409 合計 18409 0 當…" at bounding box center [332, 141] width 507 height 64
click at [41, 155] on link "設計師日報表" at bounding box center [35, 153] width 65 height 16
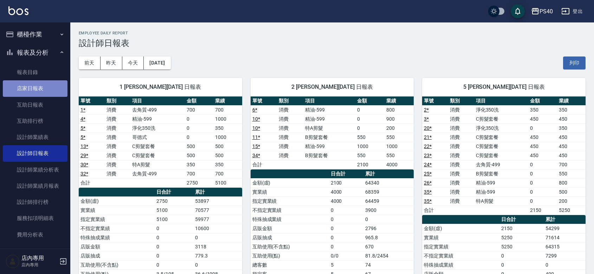
click at [38, 90] on link "店家日報表" at bounding box center [35, 88] width 65 height 16
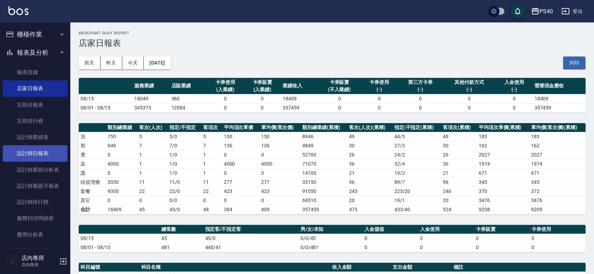
click at [38, 155] on link "設計師日報表" at bounding box center [35, 153] width 65 height 16
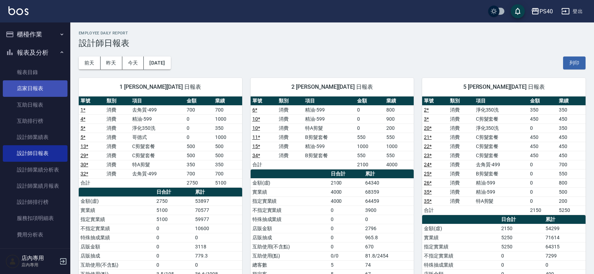
click at [25, 87] on link "店家日報表" at bounding box center [35, 88] width 65 height 16
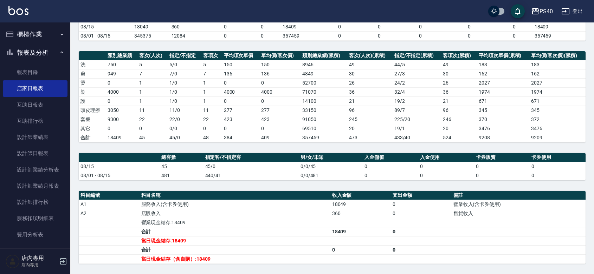
scroll to position [164, 0]
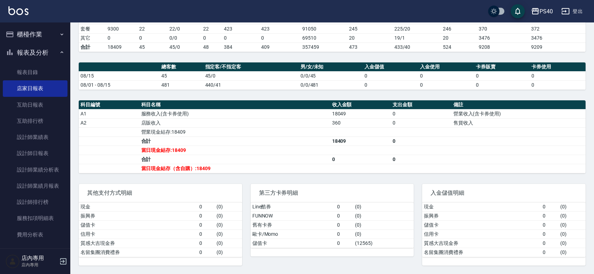
click at [34, 32] on button "櫃檯作業" at bounding box center [35, 34] width 65 height 18
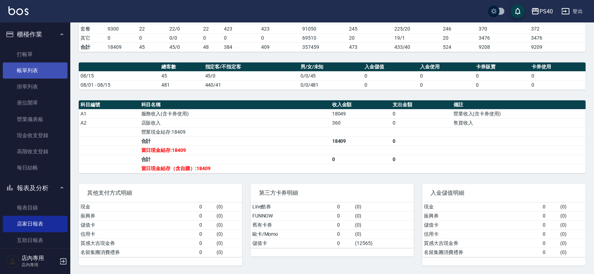
click at [34, 73] on link "帳單列表" at bounding box center [35, 71] width 65 height 16
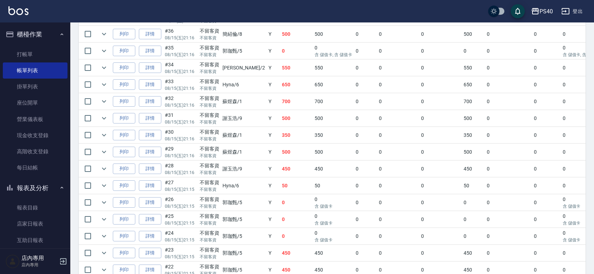
scroll to position [325, 0]
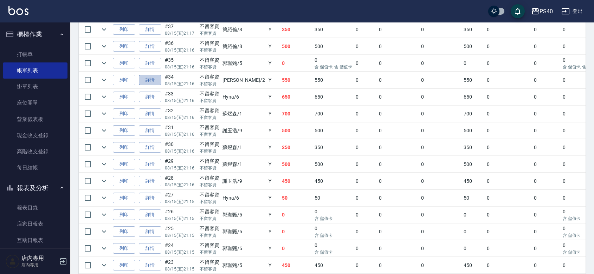
click at [156, 86] on link "詳情" at bounding box center [150, 80] width 22 height 11
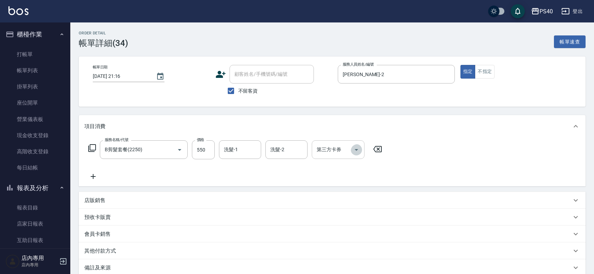
click at [360, 153] on icon "Open" at bounding box center [356, 150] width 8 height 8
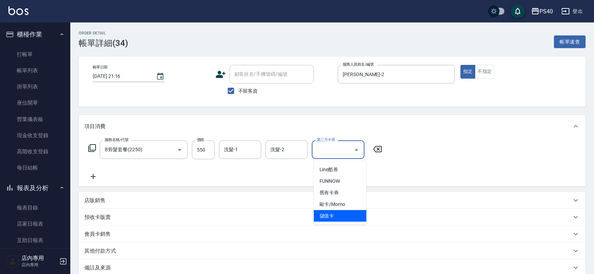
click at [338, 214] on span "儲值卡" at bounding box center [340, 216] width 53 height 12
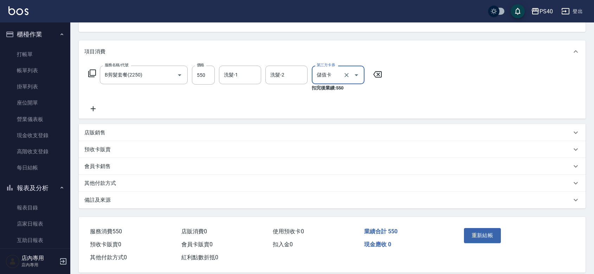
scroll to position [95, 0]
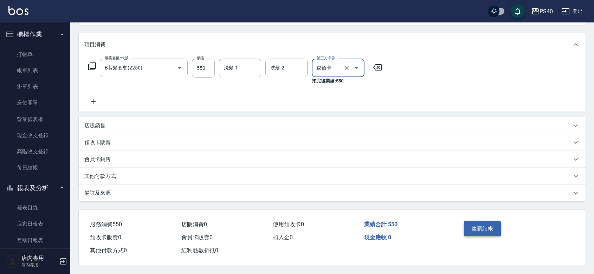
click at [474, 221] on button "重新結帳" at bounding box center [482, 228] width 37 height 15
